Goal: Task Accomplishment & Management: Manage account settings

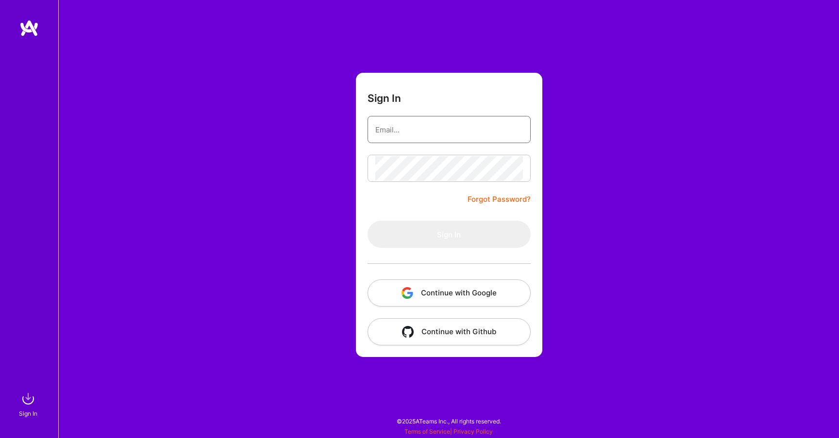
click at [421, 135] on input "email" at bounding box center [449, 129] width 148 height 25
click at [269, 190] on div "Sign In Forgot Password? Sign In Continue with Google Continue with Github" at bounding box center [448, 219] width 781 height 438
click at [393, 127] on input "email" at bounding box center [449, 129] width 148 height 25
type input "ryan@zer"
click at [333, 172] on div "Sign In ryan@zer Forgot Password? Sign In Continue with Google Continue with Gi…" at bounding box center [448, 219] width 781 height 438
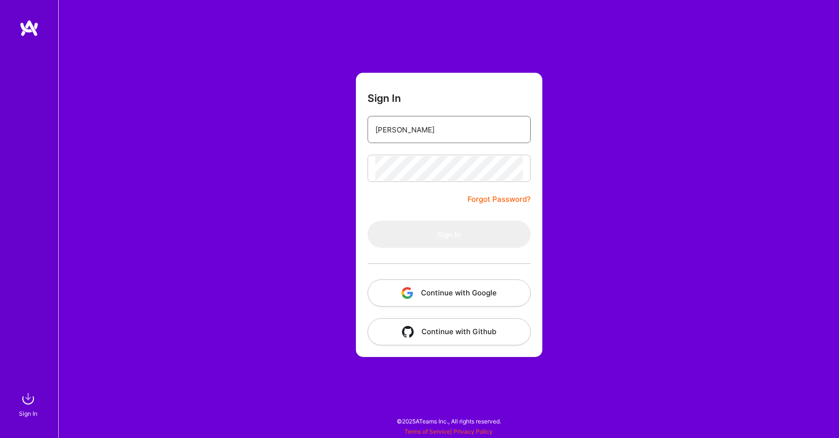
click at [432, 124] on input "ryan@zer" at bounding box center [449, 129] width 148 height 25
click at [438, 136] on input "ryan@zer" at bounding box center [449, 129] width 148 height 25
click at [411, 199] on form "Sign In ryan@zer Forgot Password? Sign In Continue with Google Continue with Gi…" at bounding box center [449, 215] width 186 height 284
click at [424, 182] on div at bounding box center [448, 168] width 163 height 27
click at [479, 328] on button "Continue with Github" at bounding box center [448, 331] width 163 height 27
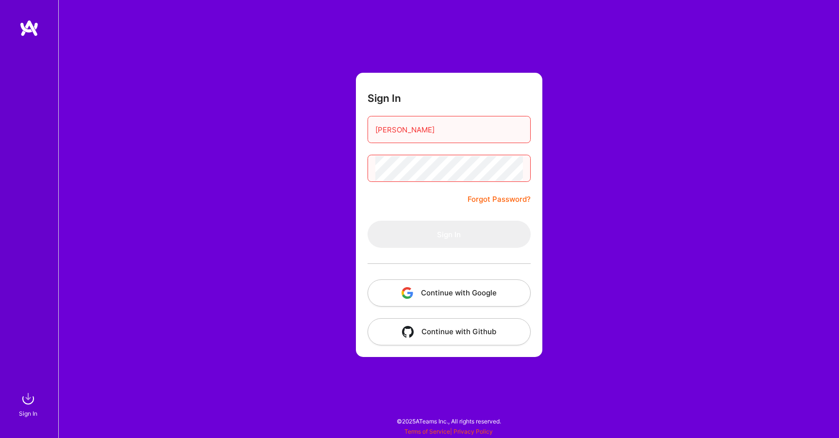
click at [428, 129] on input "ryan@zer" at bounding box center [449, 129] width 148 height 25
click at [270, 236] on div "Sign In Forgot Password? Sign In Continue with Google Continue with Github" at bounding box center [448, 219] width 781 height 438
click at [28, 401] on img at bounding box center [27, 398] width 19 height 19
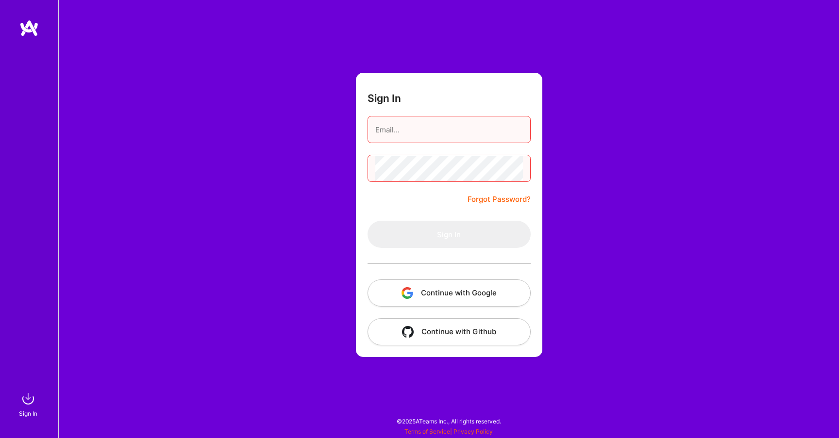
click at [29, 31] on img at bounding box center [28, 27] width 19 height 17
click at [447, 339] on button "Continue with Github" at bounding box center [448, 331] width 163 height 27
click at [315, 137] on div "Sign In Forgot Password? Sign In Continue with Google Continue with Github" at bounding box center [448, 219] width 781 height 438
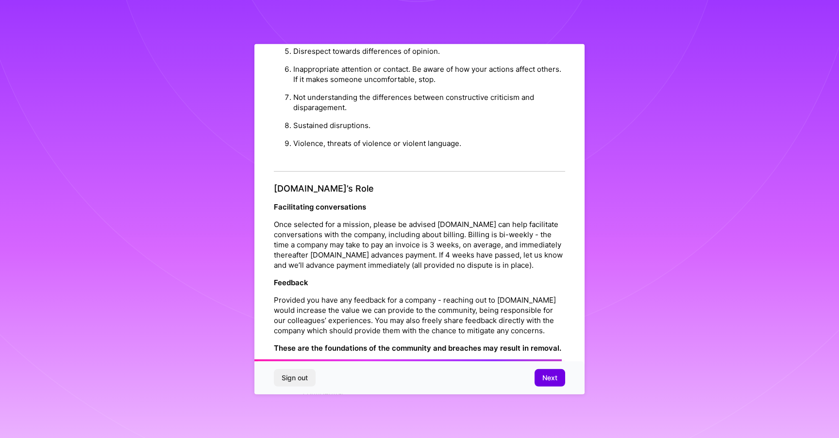
scroll to position [985, 0]
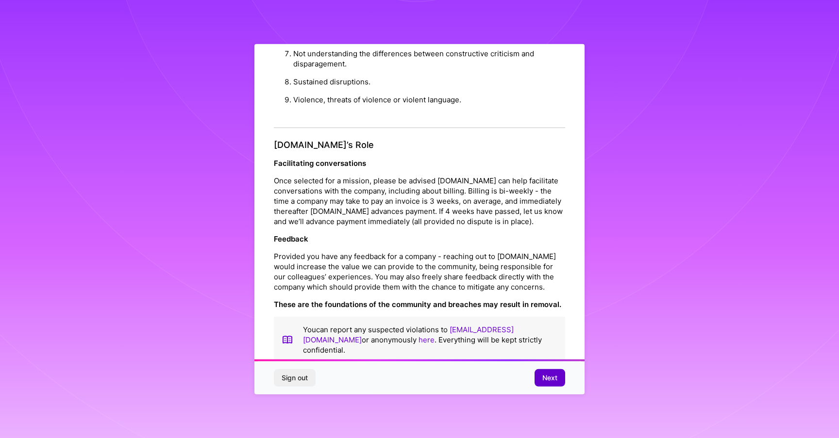
click at [553, 380] on span "Next" at bounding box center [549, 378] width 15 height 10
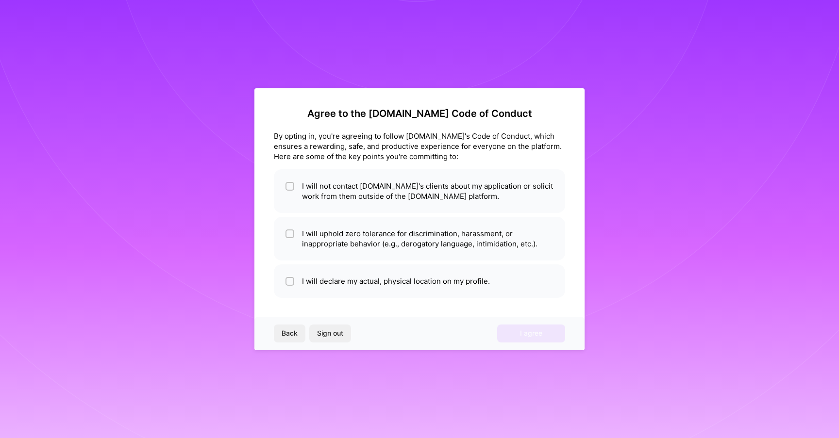
scroll to position [0, 0]
click at [290, 184] on input "checkbox" at bounding box center [290, 187] width 7 height 7
checkbox input "true"
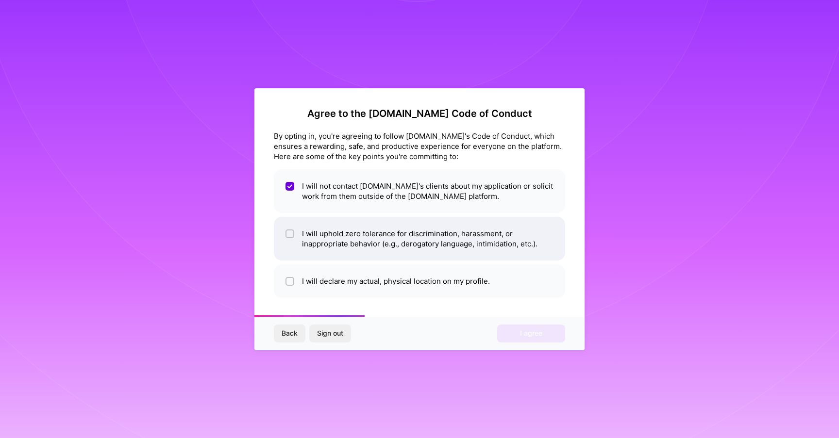
click at [290, 235] on input "checkbox" at bounding box center [290, 234] width 7 height 7
checkbox input "true"
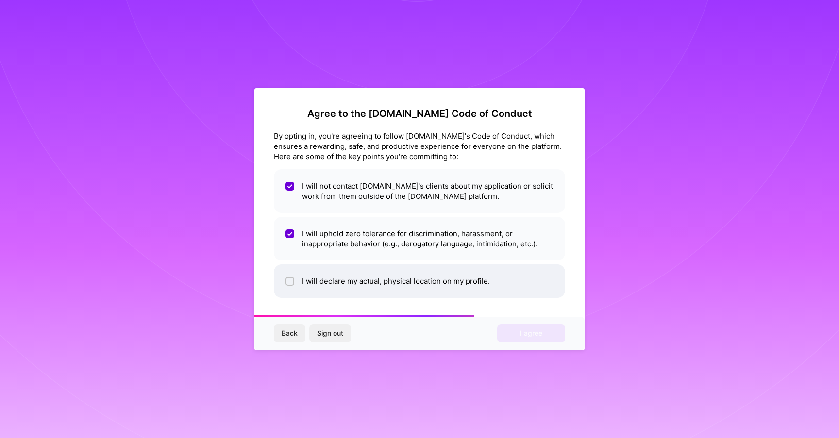
click at [290, 281] on input "checkbox" at bounding box center [290, 282] width 7 height 7
checkbox input "true"
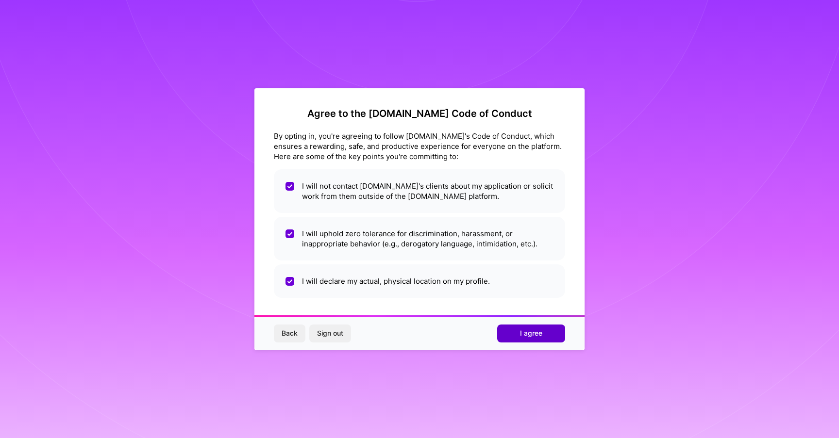
click at [524, 336] on span "I agree" at bounding box center [531, 334] width 22 height 10
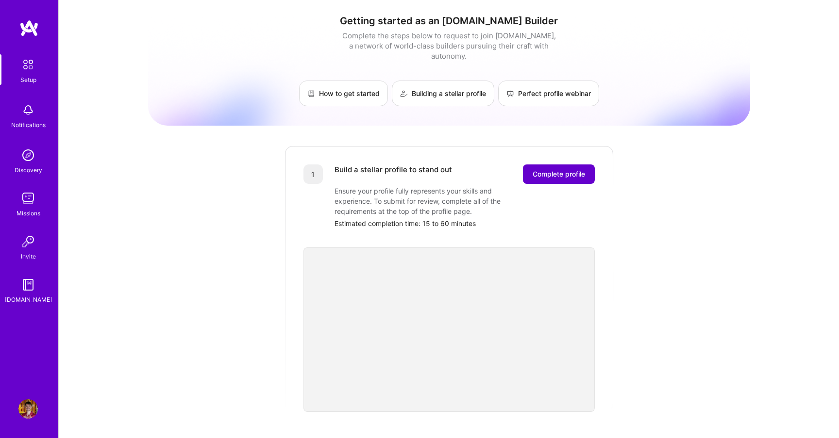
click at [557, 169] on span "Complete profile" at bounding box center [559, 174] width 52 height 10
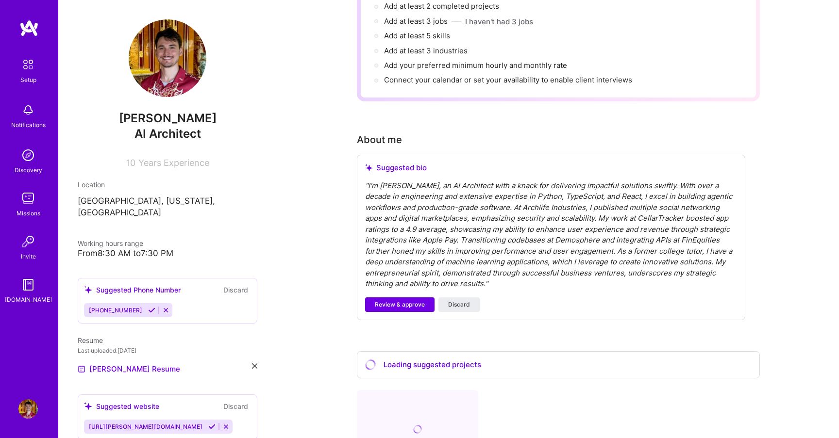
scroll to position [152, 0]
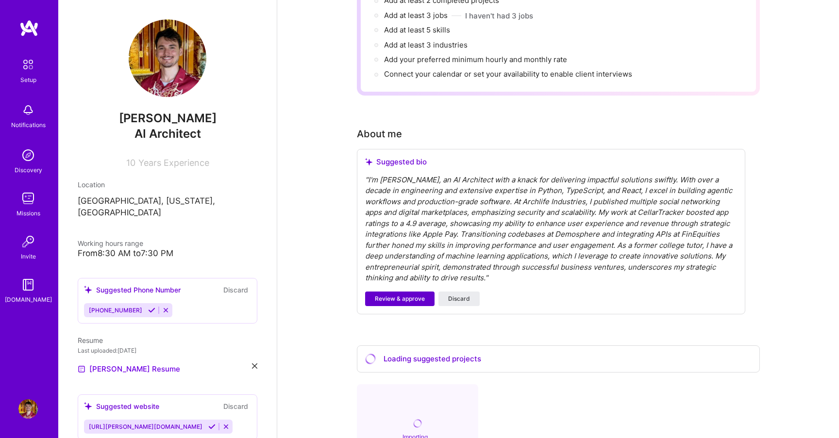
click at [400, 295] on span "Review & approve" at bounding box center [400, 299] width 50 height 9
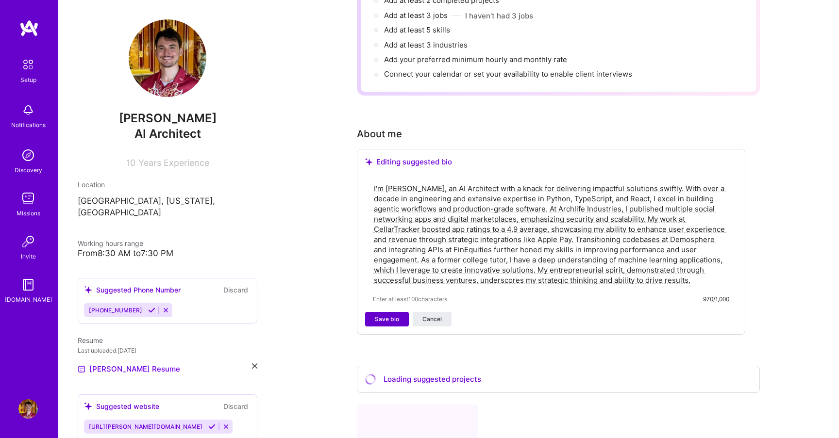
click at [381, 315] on span "Save bio" at bounding box center [387, 319] width 24 height 9
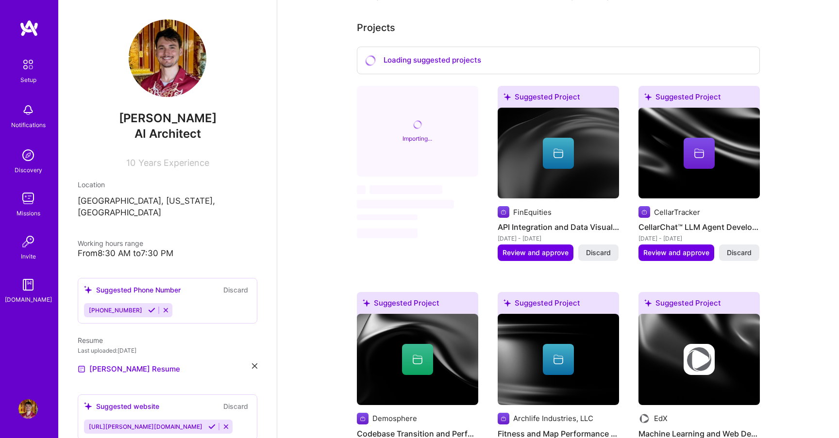
scroll to position [379, 0]
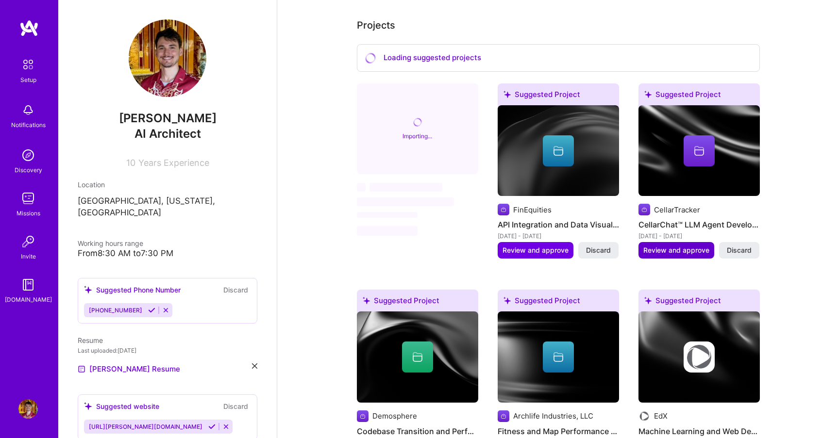
click at [678, 246] on span "Review and approve" at bounding box center [676, 251] width 66 height 10
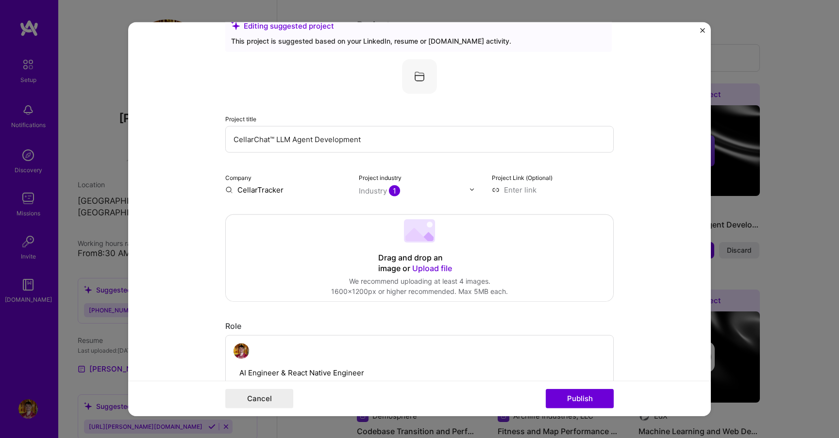
scroll to position [24, 0]
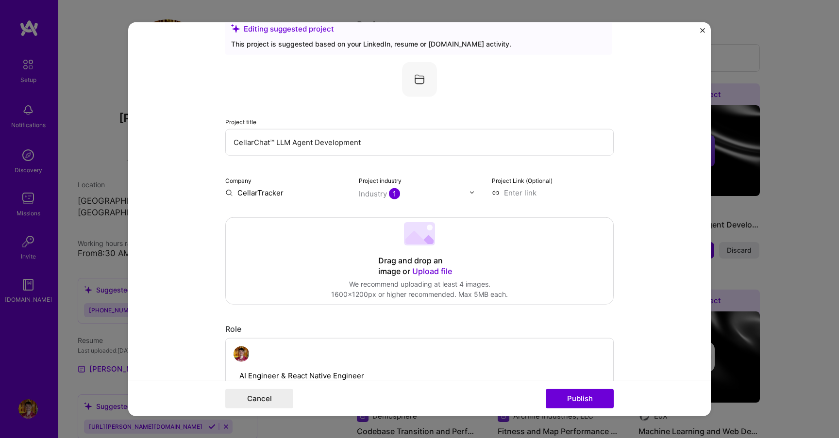
click at [433, 272] on span "Upload file" at bounding box center [432, 271] width 40 height 10
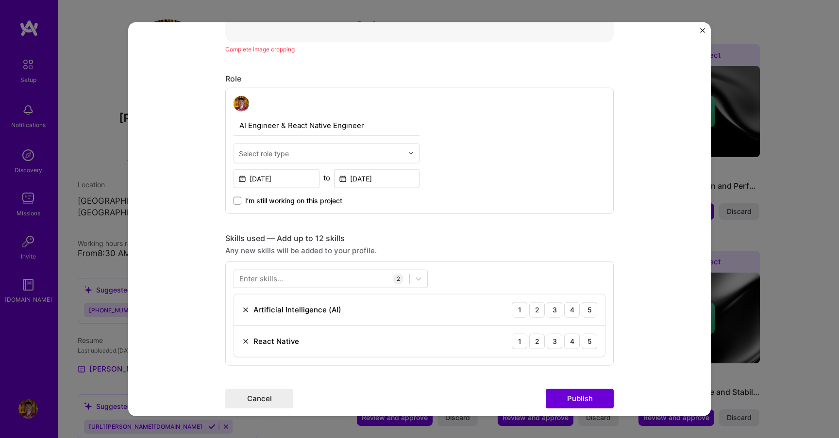
scroll to position [981, 0]
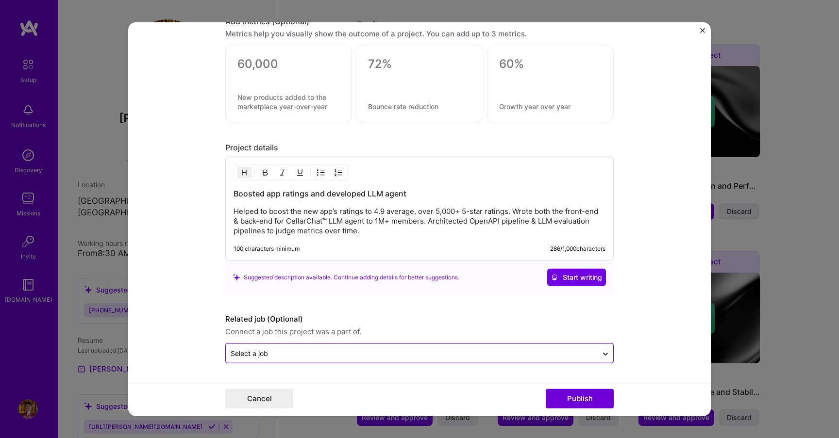
click at [575, 356] on input "text" at bounding box center [412, 354] width 362 height 10
click at [657, 288] on form "Editing suggested project This project is suggested based on your LinkedIn, res…" at bounding box center [419, 219] width 583 height 395
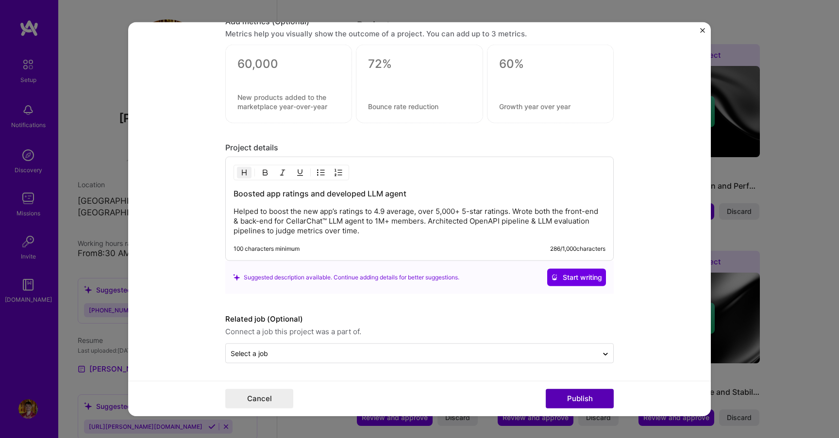
click at [591, 394] on button "Publish" at bounding box center [580, 398] width 68 height 19
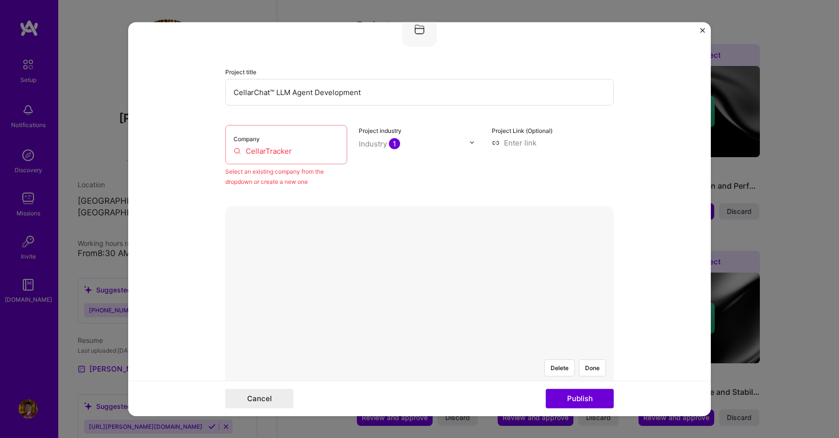
scroll to position [64, 0]
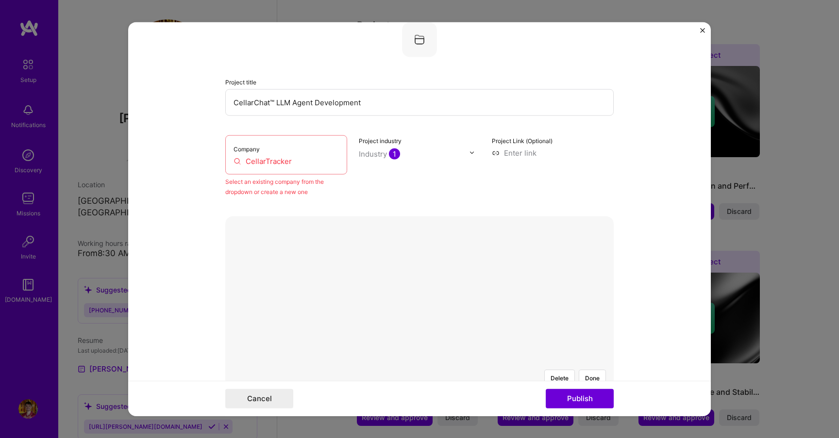
click at [261, 161] on input "CellarTracker" at bounding box center [286, 161] width 105 height 10
click at [295, 162] on input "CellarTracker" at bounding box center [286, 161] width 105 height 10
type input "CellarTracker"
click at [626, 153] on form "Editing suggested project This project is suggested based on your LinkedIn, res…" at bounding box center [419, 219] width 583 height 395
click at [524, 158] on input at bounding box center [553, 153] width 122 height 10
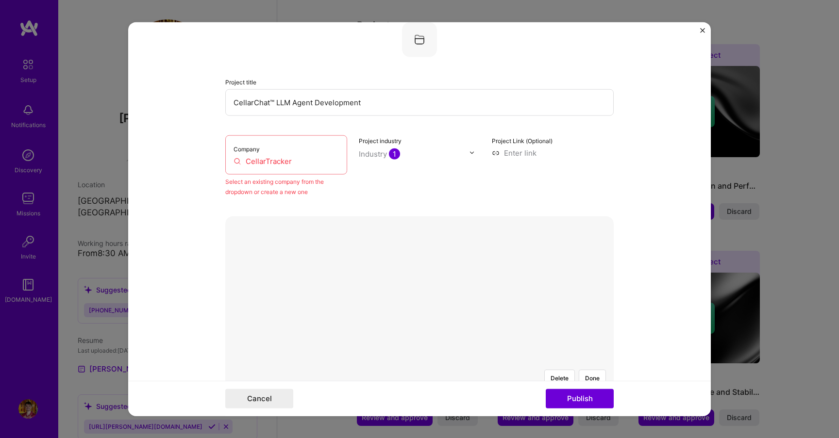
click at [538, 154] on input at bounding box center [553, 153] width 122 height 10
paste input "[URL][DOMAIN_NAME]"
type input "[URL][DOMAIN_NAME]"
click at [641, 167] on form "Editing suggested project This project is suggested based on your LinkedIn, res…" at bounding box center [419, 219] width 583 height 395
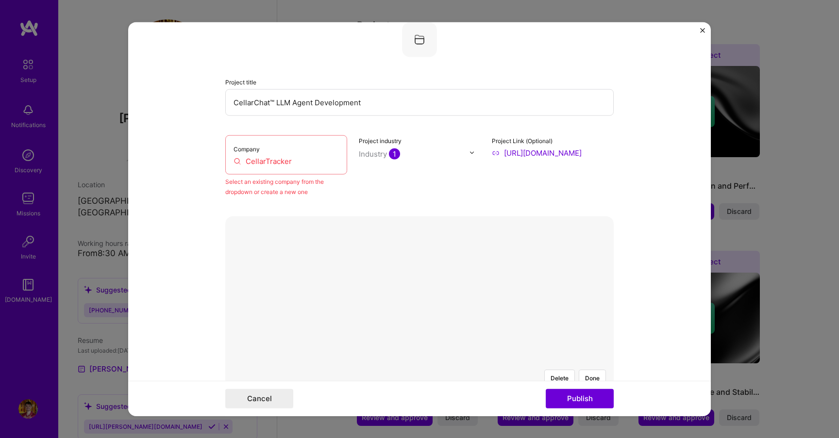
scroll to position [0, 0]
click at [302, 163] on input "CellarTracker" at bounding box center [286, 161] width 105 height 10
click at [228, 154] on input "CellarTracker" at bounding box center [286, 153] width 122 height 10
click at [275, 153] on input "CellarTracker" at bounding box center [286, 153] width 122 height 10
click at [300, 155] on input "CellarTracker" at bounding box center [286, 153] width 122 height 10
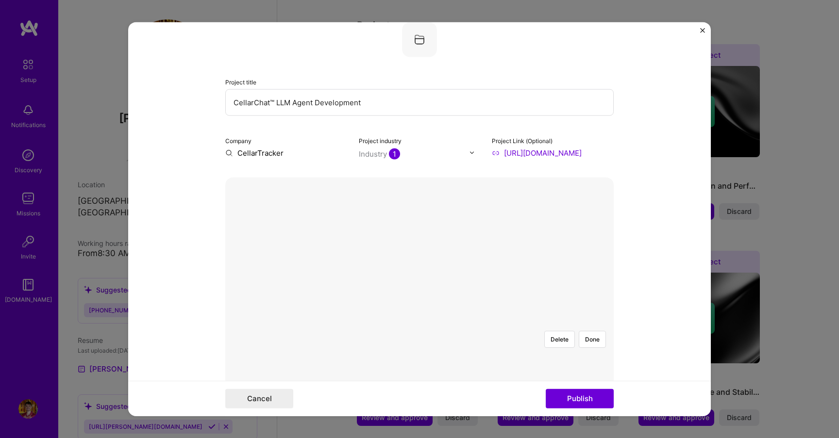
click at [300, 155] on input "CellarTracker" at bounding box center [286, 153] width 122 height 10
click at [429, 153] on input "text" at bounding box center [414, 154] width 111 height 10
click at [159, 167] on form "Editing suggested project This project is suggested based on your LinkedIn, res…" at bounding box center [419, 219] width 583 height 395
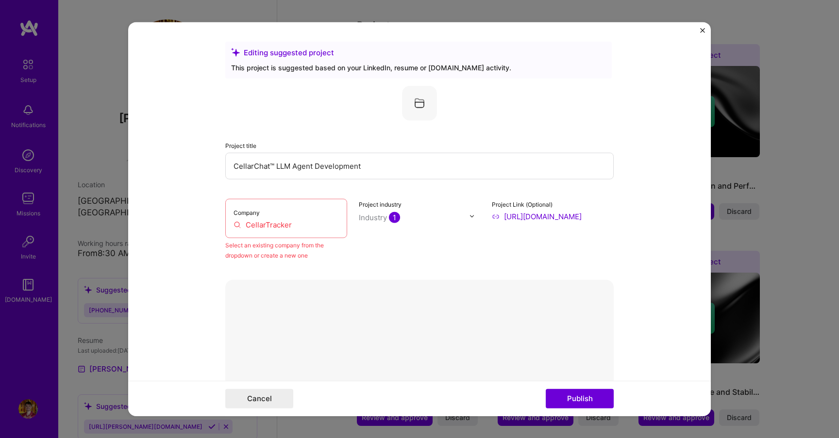
click at [291, 225] on input "CellarTracker" at bounding box center [286, 224] width 105 height 10
drag, startPoint x: 309, startPoint y: 227, endPoint x: 249, endPoint y: 227, distance: 60.2
click at [249, 227] on input "CellarTracker" at bounding box center [286, 224] width 105 height 10
type input "C"
type input "CellarTeac"
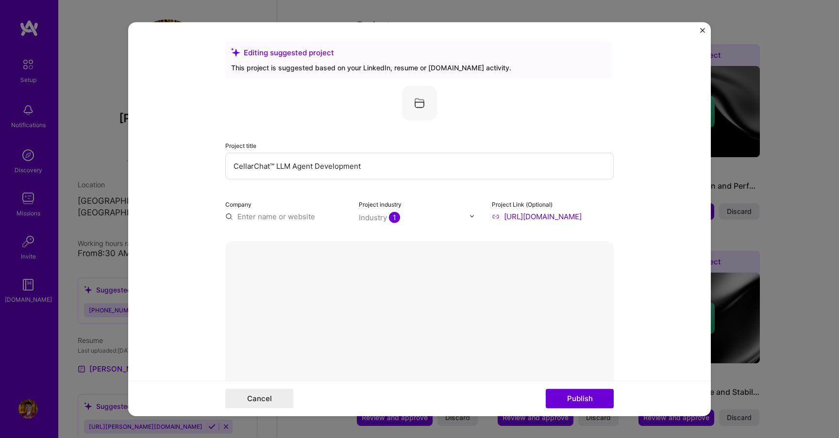
click at [652, 214] on form "Editing suggested project This project is suggested based on your LinkedIn, res…" at bounding box center [419, 219] width 583 height 395
click at [586, 400] on button "Publish" at bounding box center [580, 398] width 68 height 19
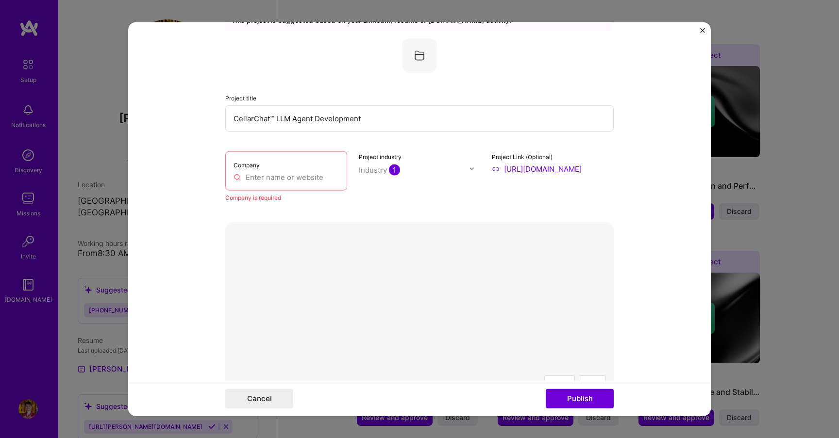
scroll to position [64, 0]
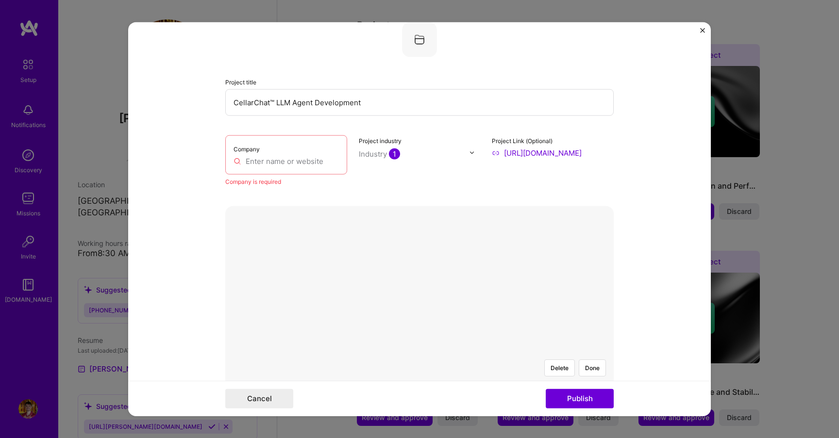
click at [264, 167] on div "Company" at bounding box center [286, 154] width 122 height 39
click at [282, 161] on input "text" at bounding box center [286, 161] width 105 height 10
type input "CellarTracker"
click at [554, 402] on button "Publish" at bounding box center [580, 398] width 68 height 19
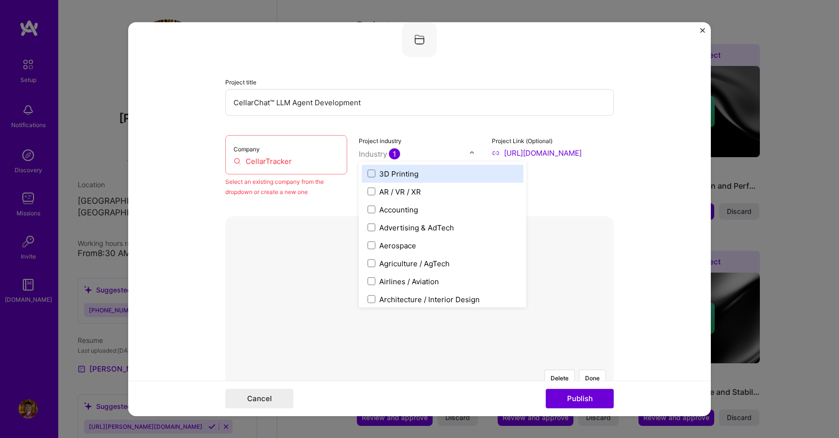
click at [392, 153] on span "1" at bounding box center [394, 153] width 11 height 11
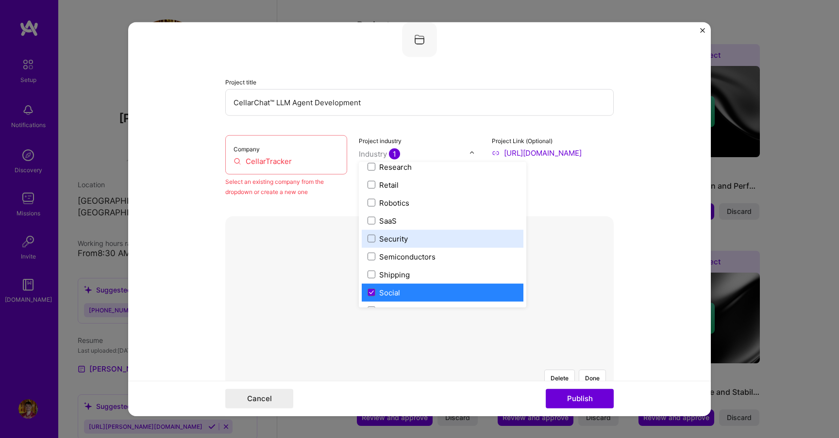
scroll to position [1891, 0]
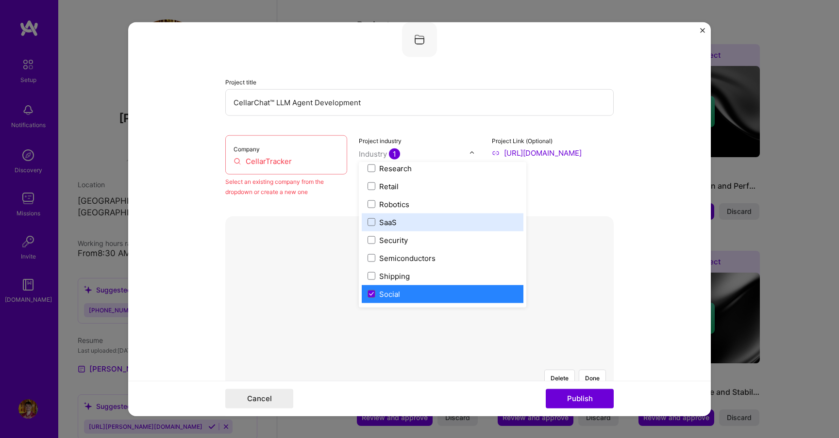
click at [414, 224] on label "SaaS" at bounding box center [442, 222] width 150 height 10
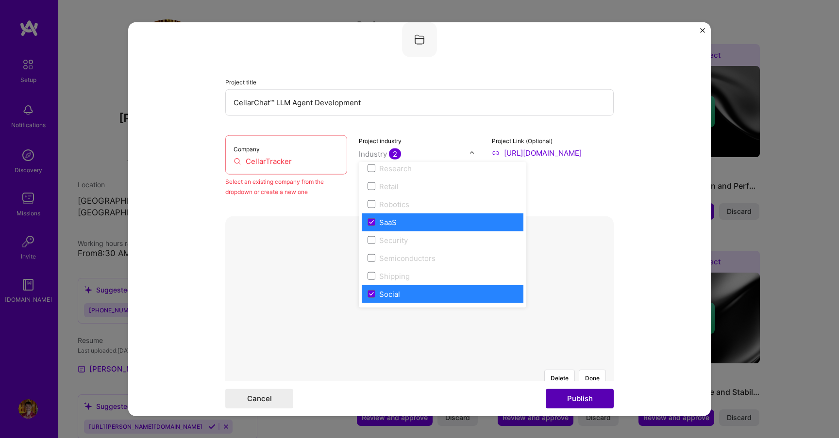
click at [590, 405] on button "Publish" at bounding box center [580, 398] width 68 height 19
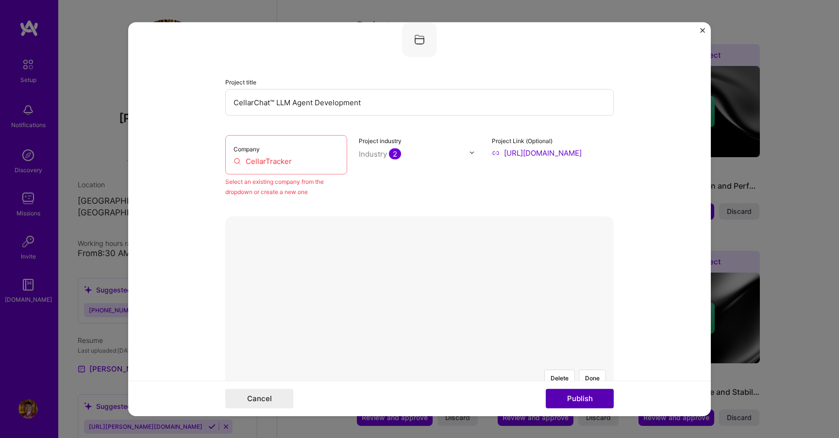
click at [584, 401] on button "Publish" at bounding box center [580, 398] width 68 height 19
click at [295, 167] on div "Company CellarTracker" at bounding box center [286, 154] width 122 height 39
click at [298, 160] on input "CellarTracker" at bounding box center [286, 161] width 105 height 10
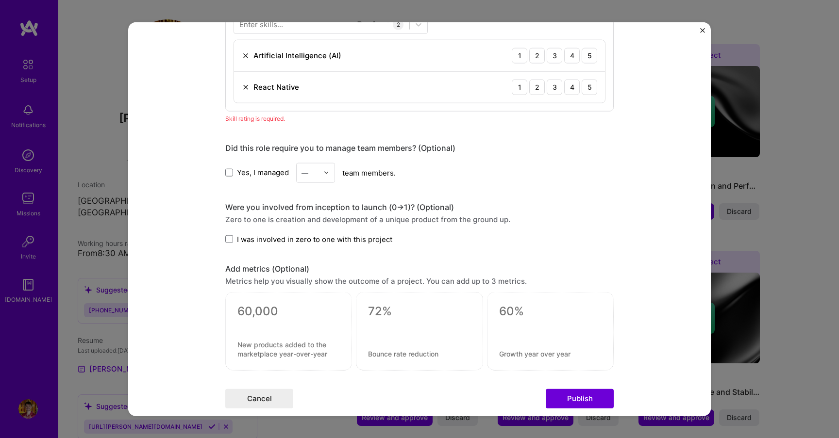
scroll to position [1044, 0]
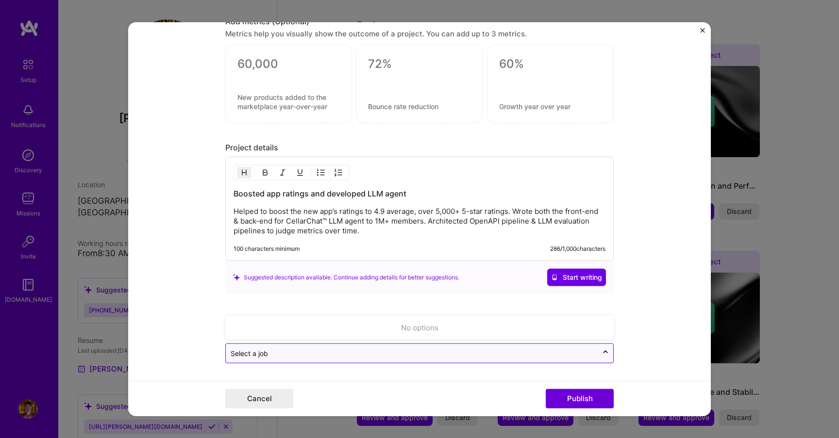
click at [279, 354] on input "text" at bounding box center [412, 354] width 362 height 10
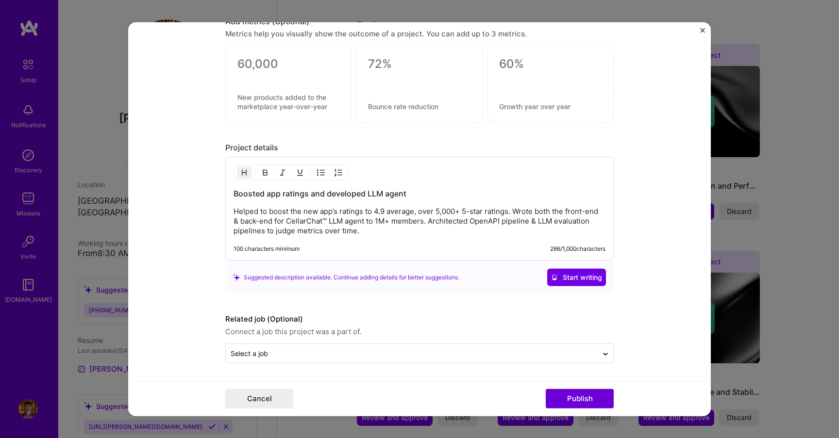
click at [195, 302] on form "Editing suggested project This project is suggested based on your LinkedIn, res…" at bounding box center [419, 219] width 583 height 395
click at [275, 349] on input "text" at bounding box center [412, 354] width 362 height 10
type input "Cellar"
click at [202, 322] on form "Editing suggested project This project is suggested based on your LinkedIn, res…" at bounding box center [419, 219] width 583 height 395
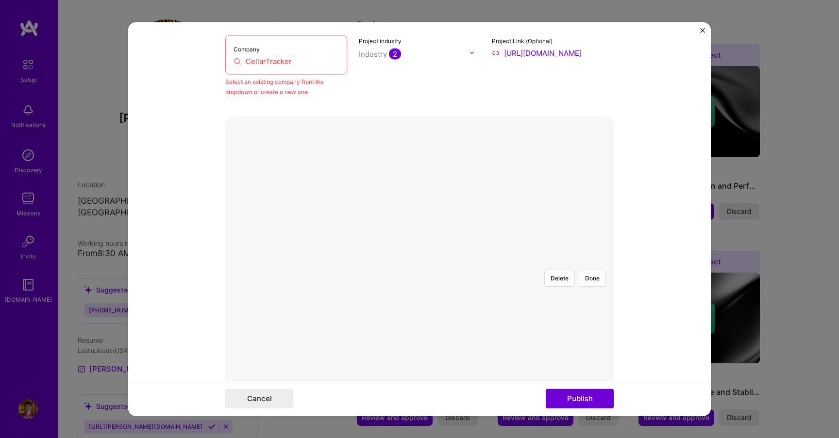
scroll to position [0, 0]
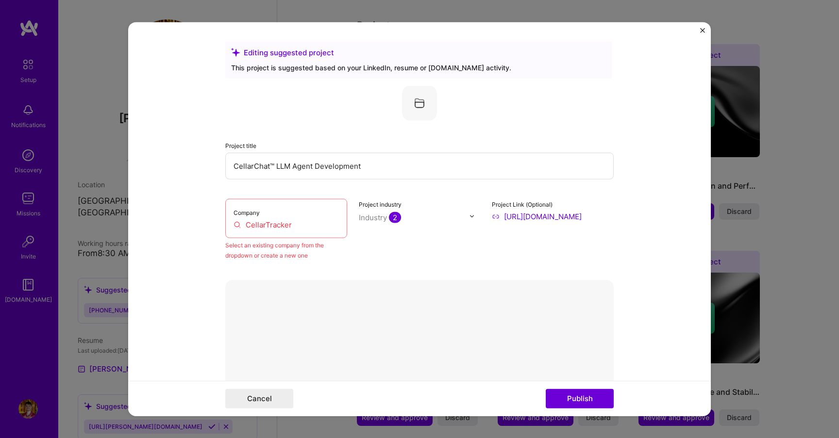
click at [284, 225] on input "CellarTracker" at bounding box center [286, 224] width 105 height 10
click at [323, 228] on input "CellarTracker" at bounding box center [286, 224] width 105 height 10
click at [227, 228] on div "Company CellarTracker" at bounding box center [286, 218] width 122 height 39
click at [237, 228] on input "CellarTracker" at bounding box center [286, 224] width 105 height 10
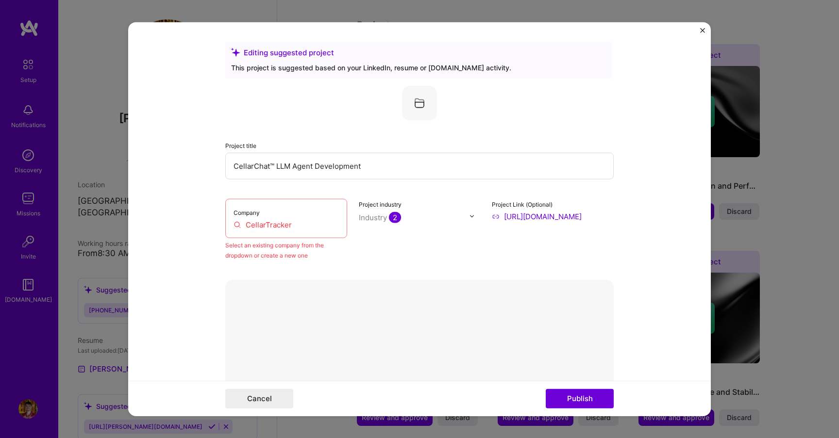
click at [244, 210] on label "Company" at bounding box center [247, 212] width 26 height 7
click at [699, 30] on form "Editing suggested project This project is suggested based on your LinkedIn, res…" at bounding box center [419, 219] width 583 height 395
click at [701, 30] on img "Close" at bounding box center [702, 30] width 5 height 5
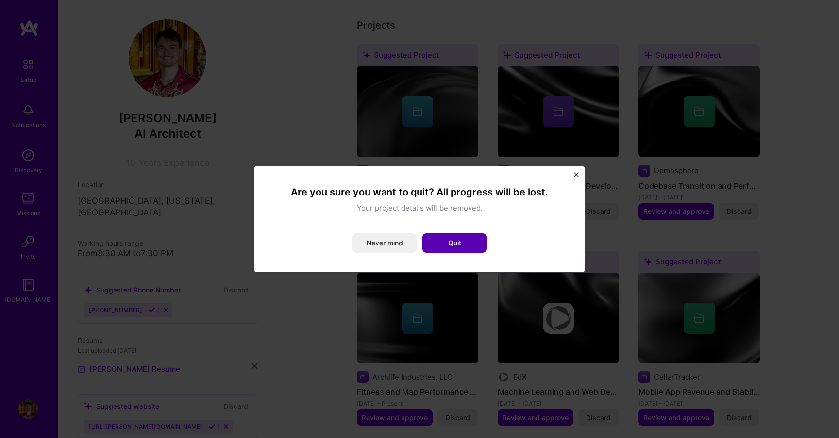
click at [443, 245] on button "Quit" at bounding box center [454, 243] width 64 height 19
